Goal: Task Accomplishment & Management: Complete application form

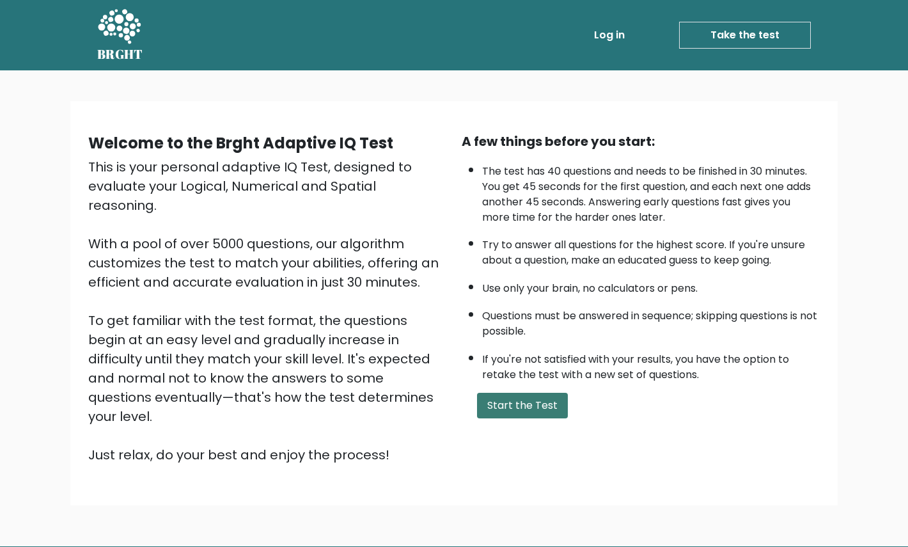
click at [528, 398] on button "Start the Test" at bounding box center [522, 406] width 91 height 26
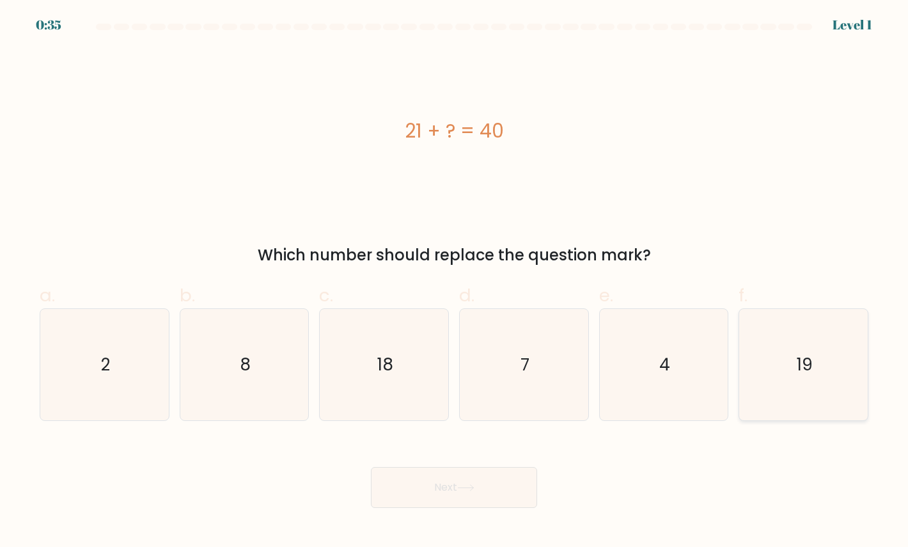
click at [820, 343] on icon "19" at bounding box center [803, 364] width 111 height 111
click at [455, 282] on input "f. 19" at bounding box center [454, 278] width 1 height 8
radio input "true"
click at [465, 490] on icon at bounding box center [465, 487] width 17 height 7
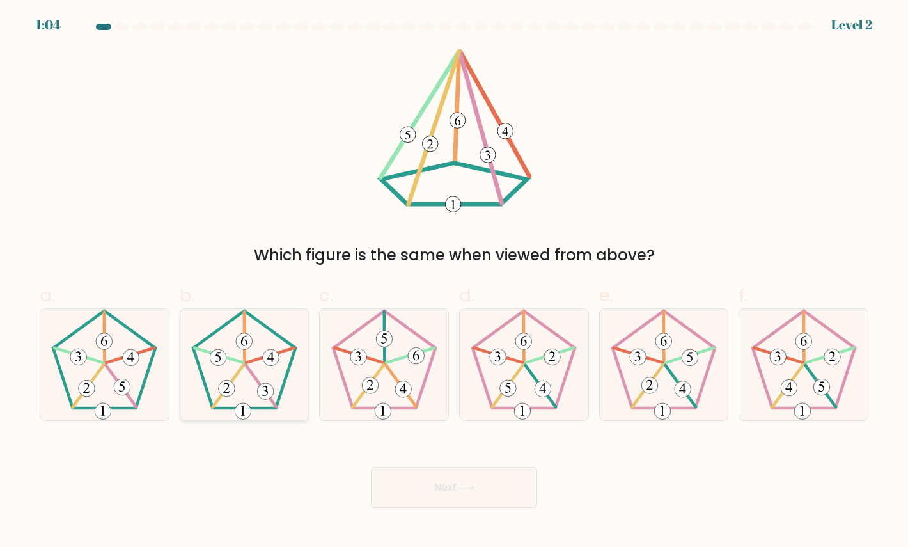
click at [231, 373] on icon at bounding box center [244, 364] width 111 height 111
click at [454, 282] on input "b." at bounding box center [454, 278] width 1 height 8
radio input "true"
click at [437, 491] on button "Next" at bounding box center [454, 487] width 166 height 41
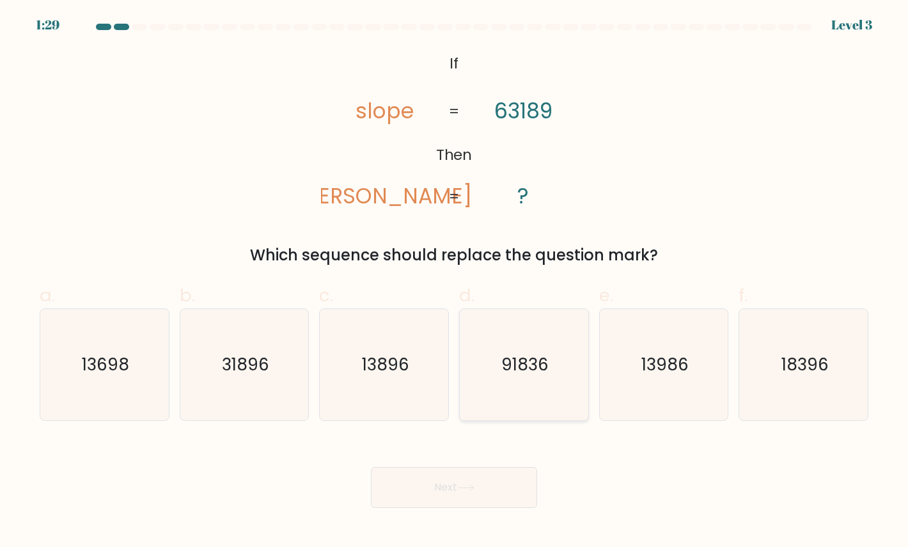
click at [498, 363] on icon "91836" at bounding box center [523, 364] width 111 height 111
click at [455, 282] on input "d. 91836" at bounding box center [454, 278] width 1 height 8
radio input "true"
click at [238, 370] on text "31896" at bounding box center [245, 364] width 47 height 23
click at [454, 282] on input "b. 31896" at bounding box center [454, 278] width 1 height 8
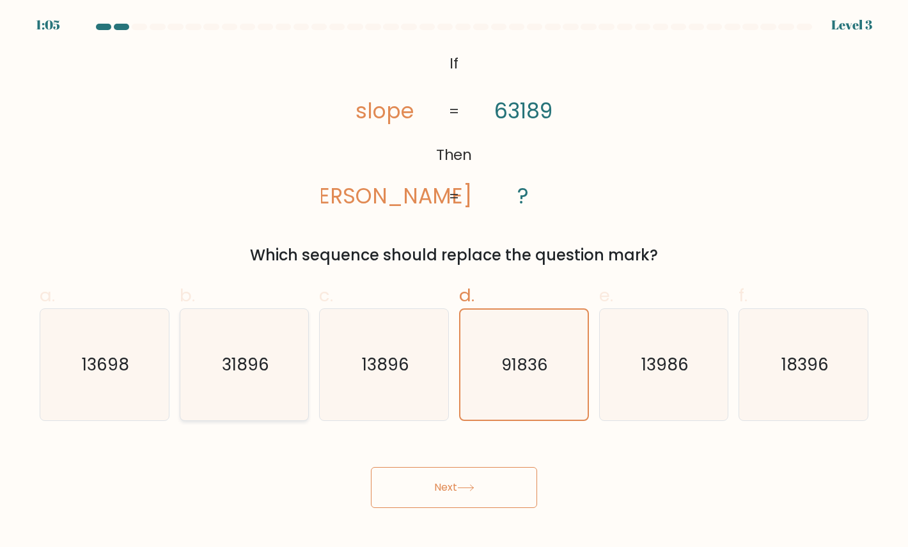
radio input "true"
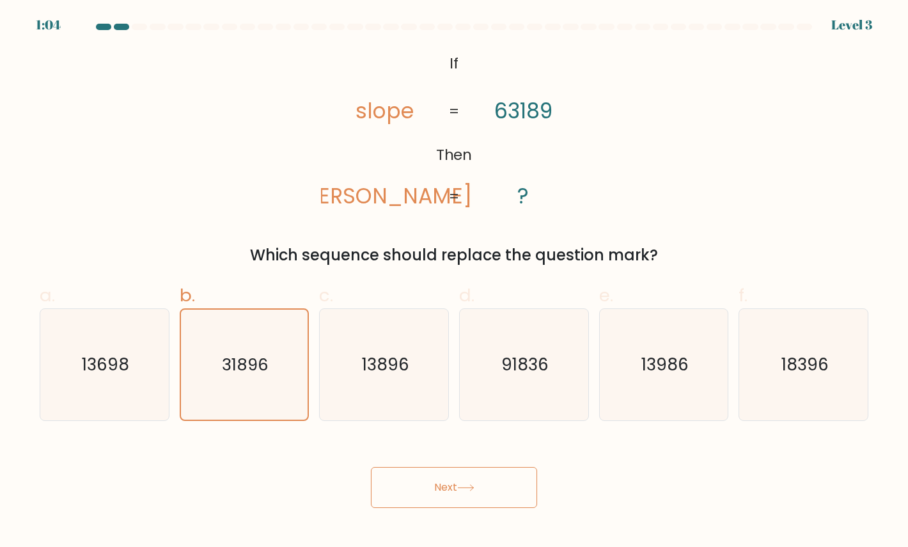
click at [425, 497] on button "Next" at bounding box center [454, 487] width 166 height 41
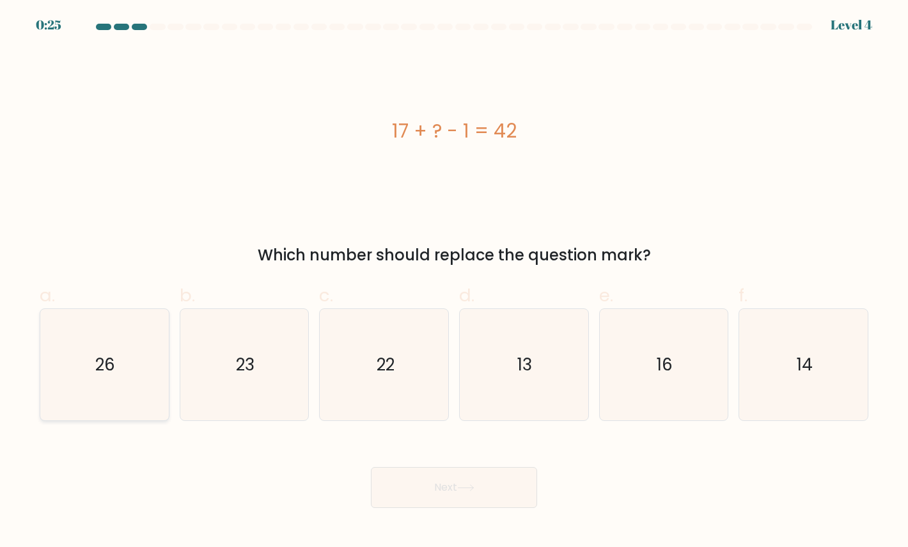
click at [45, 394] on div "26" at bounding box center [105, 364] width 130 height 113
click at [454, 282] on input "a. 26" at bounding box center [454, 278] width 1 height 8
radio input "true"
click at [453, 495] on button "Next" at bounding box center [454, 487] width 166 height 41
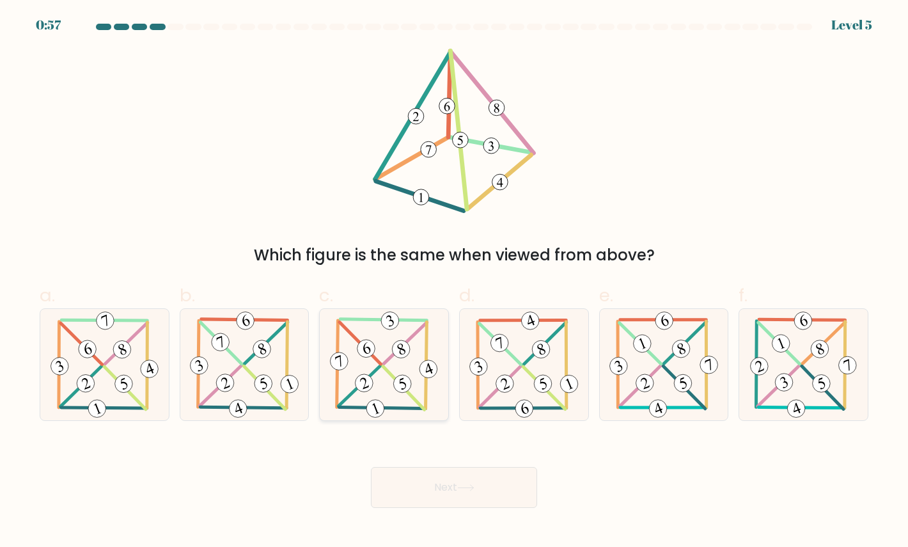
click at [390, 351] on icon at bounding box center [383, 364] width 113 height 111
click at [454, 282] on input "c." at bounding box center [454, 278] width 1 height 8
radio input "true"
click at [459, 488] on button "Next" at bounding box center [454, 487] width 166 height 41
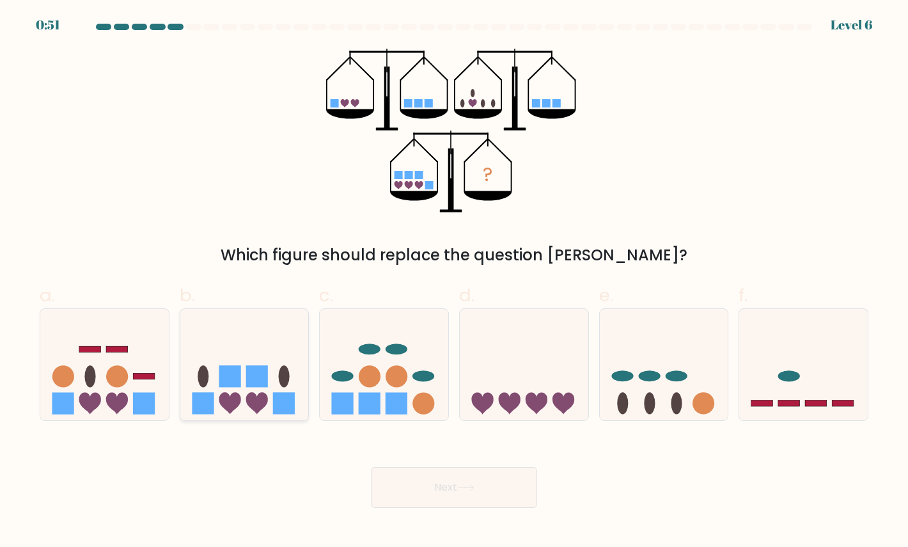
click at [242, 386] on icon at bounding box center [244, 364] width 129 height 106
click at [454, 282] on input "b." at bounding box center [454, 278] width 1 height 8
radio input "true"
click at [403, 488] on button "Next" at bounding box center [454, 487] width 166 height 41
